Goal: Understand process/instructions: Learn how to perform a task or action

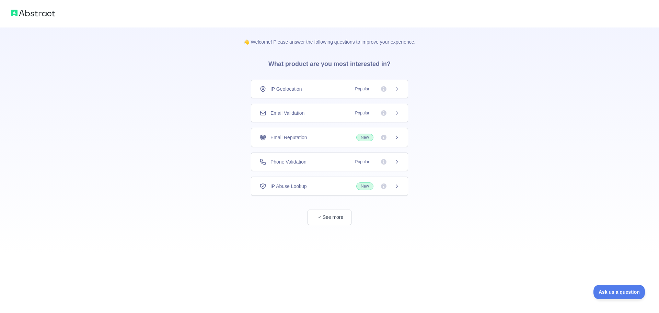
click at [313, 117] on div "Email Validation Popular" at bounding box center [329, 113] width 157 height 19
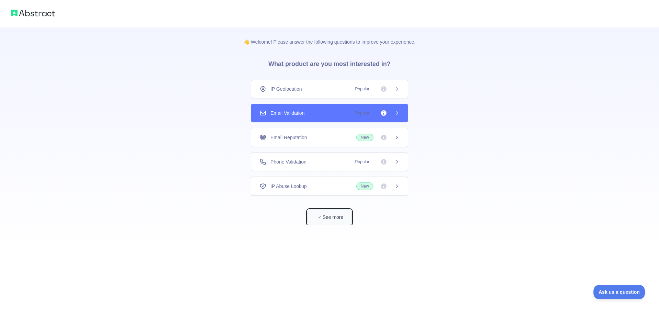
click at [337, 213] on button "See more" at bounding box center [330, 216] width 44 height 15
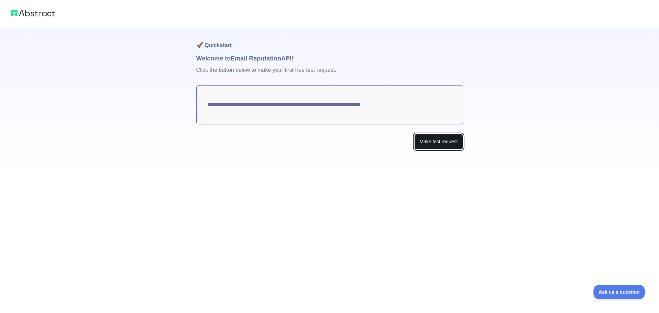
click at [433, 136] on button "Make test request" at bounding box center [438, 141] width 48 height 15
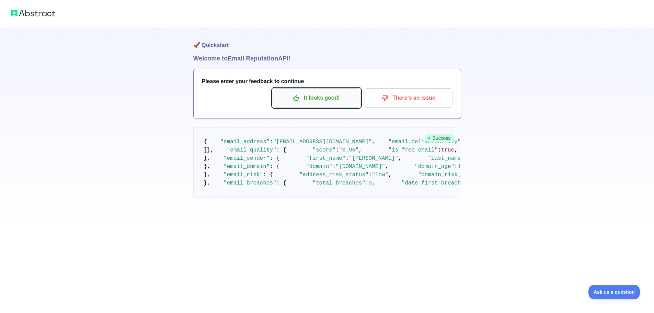
click at [302, 97] on p "It looks good!" at bounding box center [317, 98] width 78 height 12
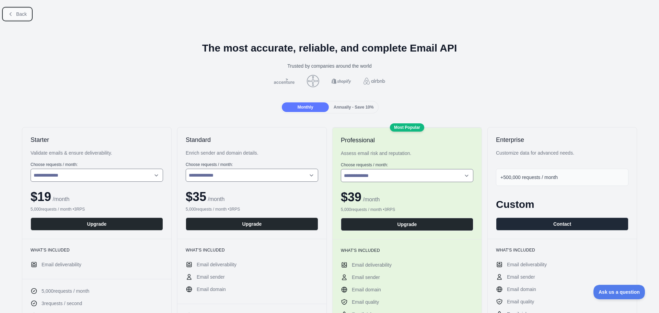
click at [25, 14] on span "Back" at bounding box center [21, 13] width 11 height 5
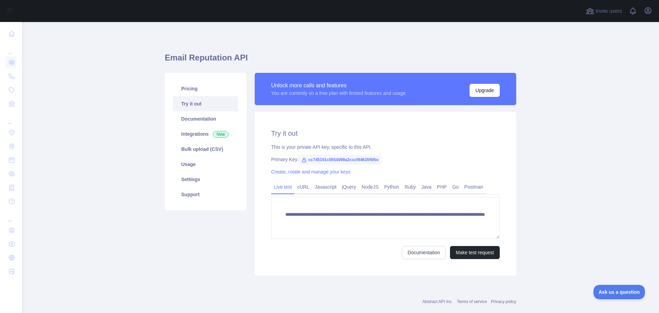
click at [323, 158] on span "cc745151c0554099a2cccf94635f6fbc" at bounding box center [340, 160] width 83 height 10
copy span "cc745151c0554099a2cccf94635f6fbc"
